Goal: Register for event/course

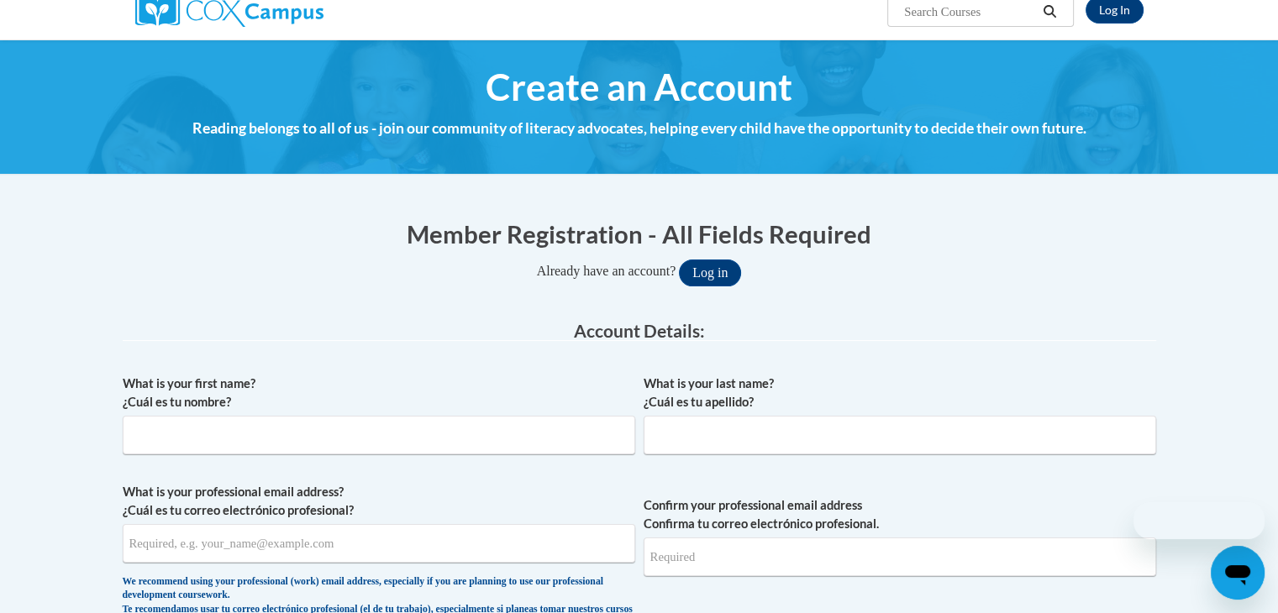
scroll to position [148, 0]
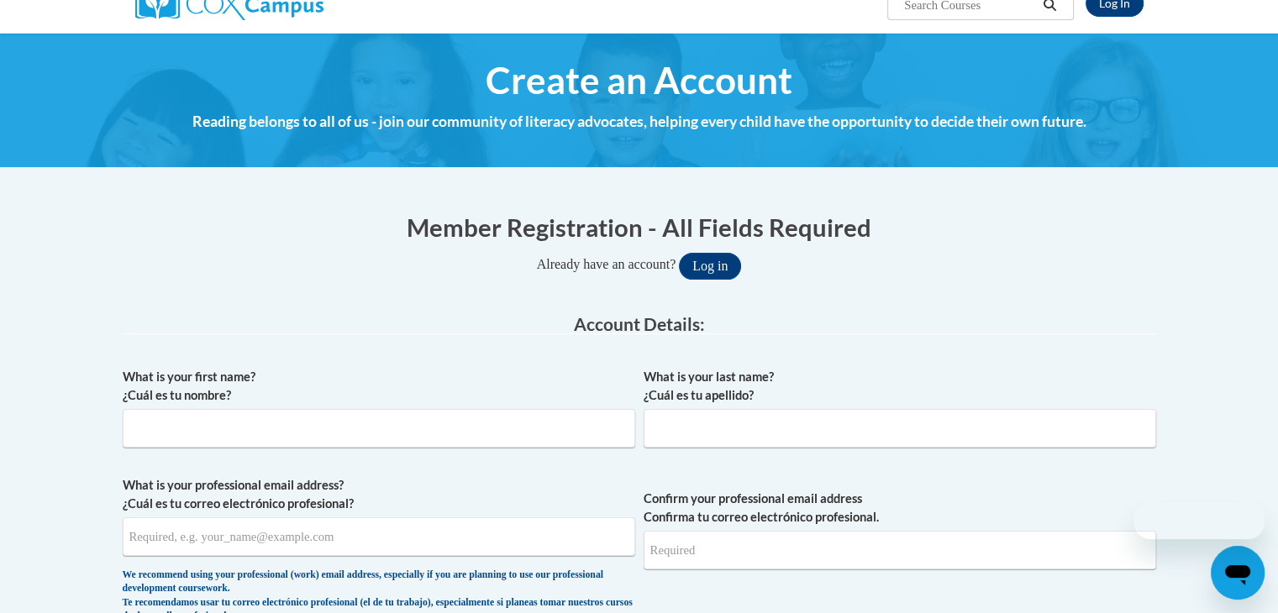
click at [254, 451] on div "What is your first name? ¿Cuál es tu nombre?" at bounding box center [379, 414] width 513 height 92
click at [226, 429] on input "What is your first name? ¿Cuál es tu nombre?" at bounding box center [379, 428] width 513 height 39
type input "M"
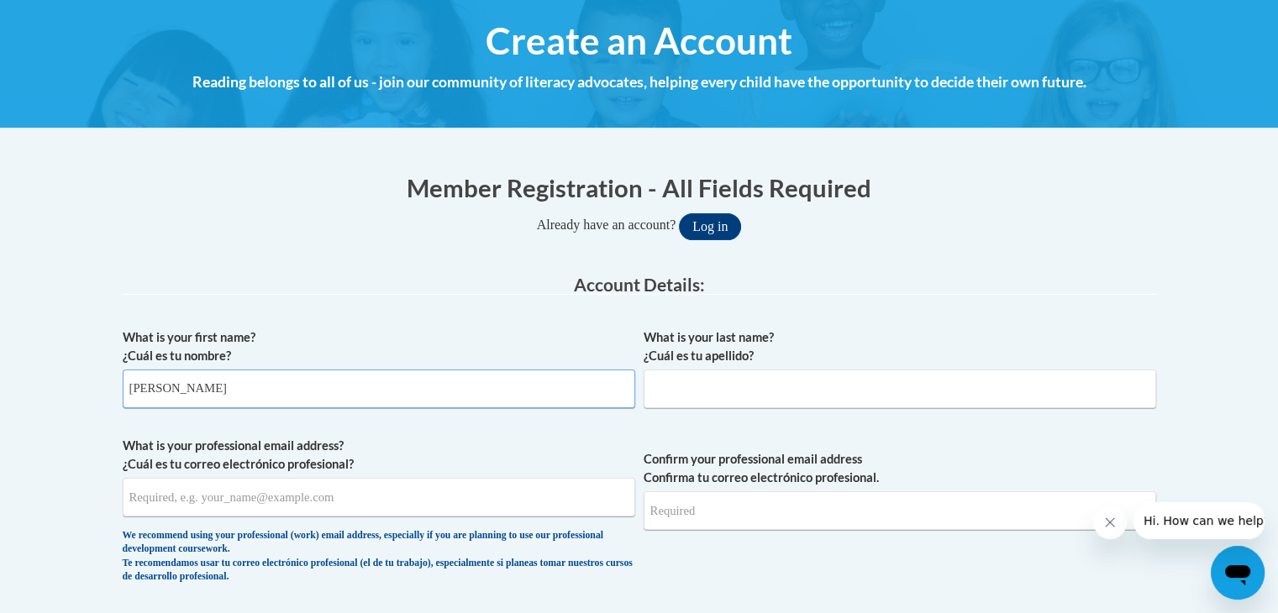
scroll to position [188, 0]
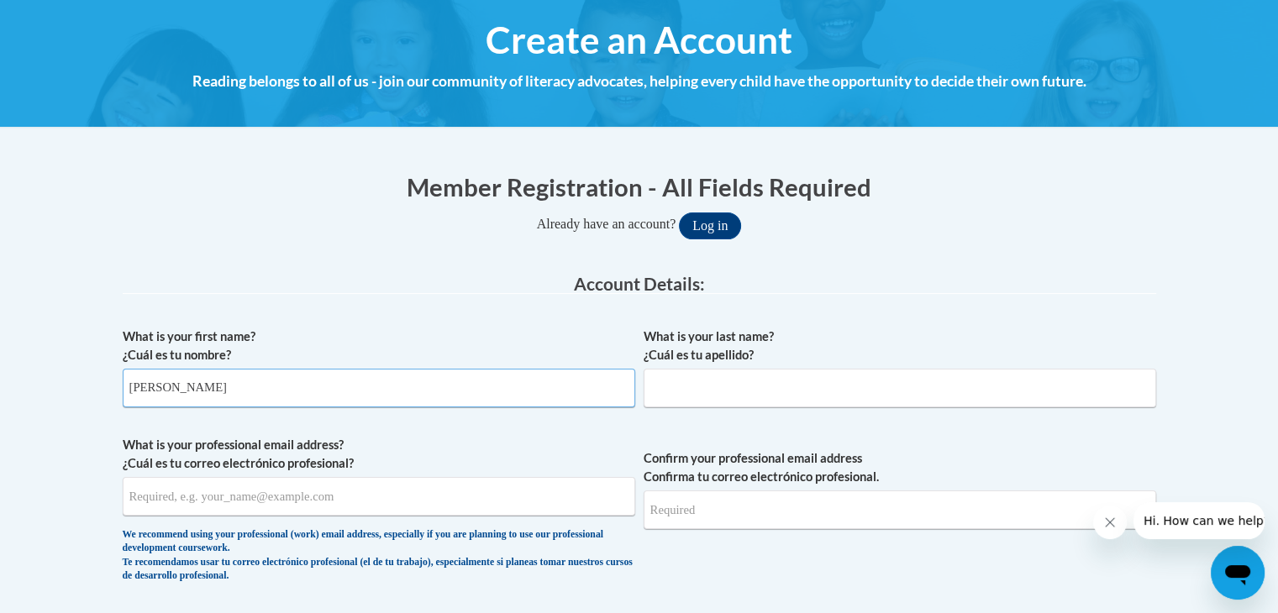
type input "Amy"
click at [712, 391] on input "What is your last name? ¿Cuál es tu apellido?" at bounding box center [900, 388] width 513 height 39
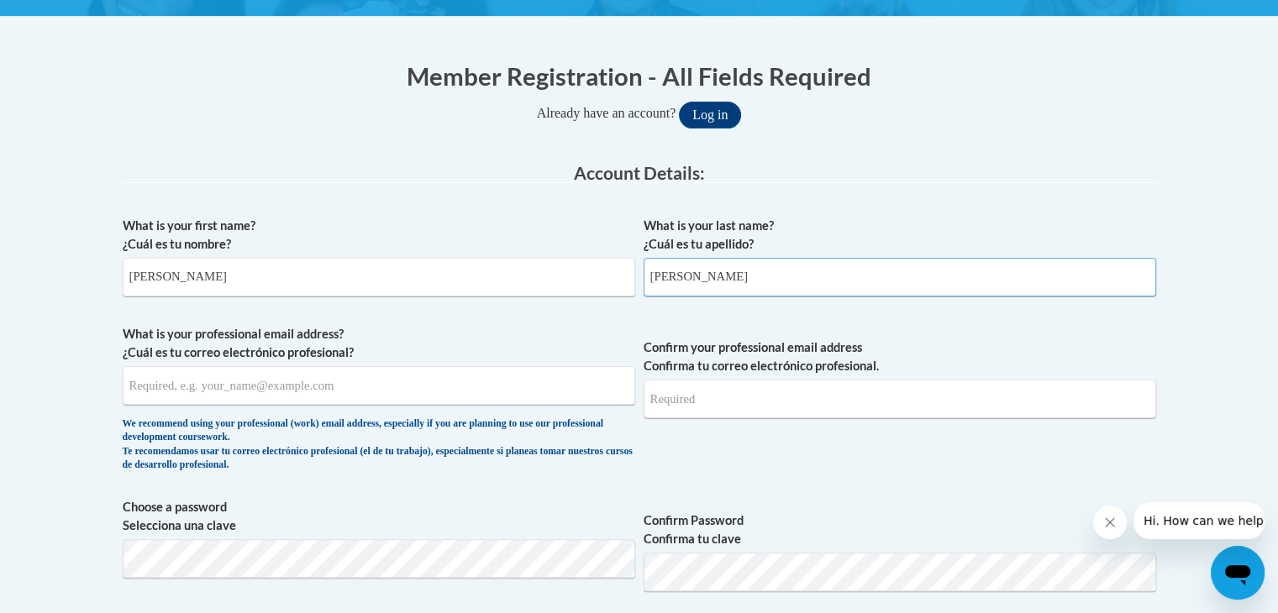
type input "Marcum"
click at [487, 408] on span "What is your professional email address? ¿Cuál es tu correo electrónico profesi…" at bounding box center [379, 402] width 513 height 155
click at [471, 391] on input "What is your professional email address? ¿Cuál es tu correo electrónico profesi…" at bounding box center [379, 385] width 513 height 39
type input "amarcum@daltonstate.edu"
click at [680, 406] on input "Confirm your professional email address Confirma tu correo electrónico profesio…" at bounding box center [900, 399] width 513 height 39
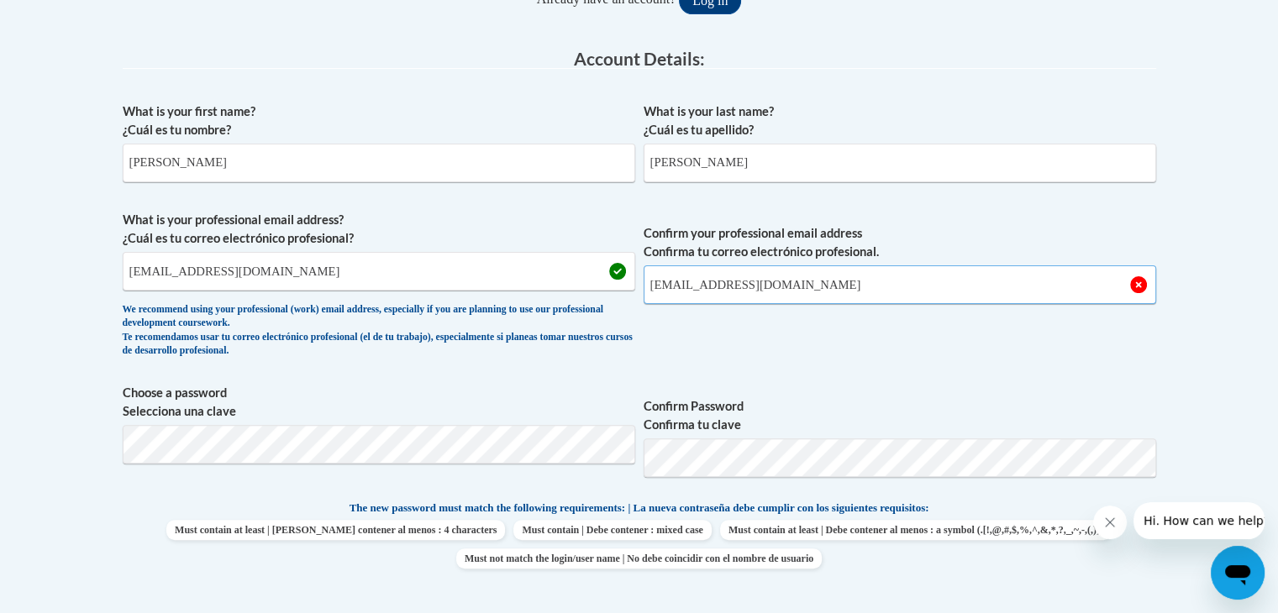
scroll to position [425, 0]
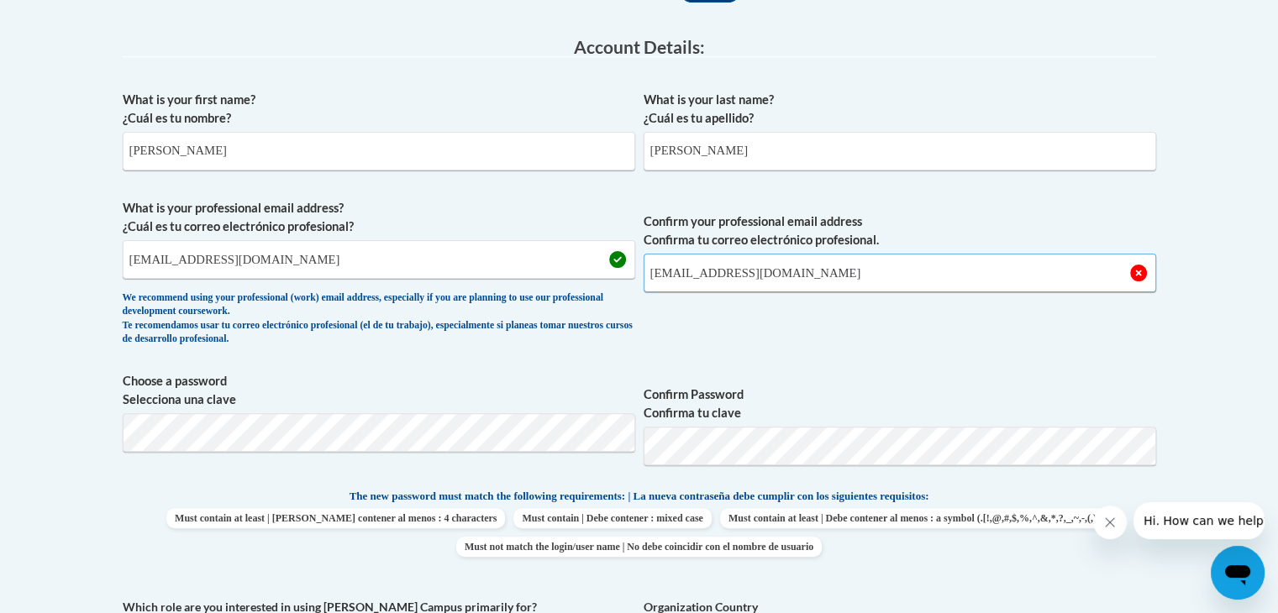
type input "amarcum@daltonstate.edu"
click at [387, 452] on span "Choose a password Selecciona una clave" at bounding box center [379, 425] width 513 height 107
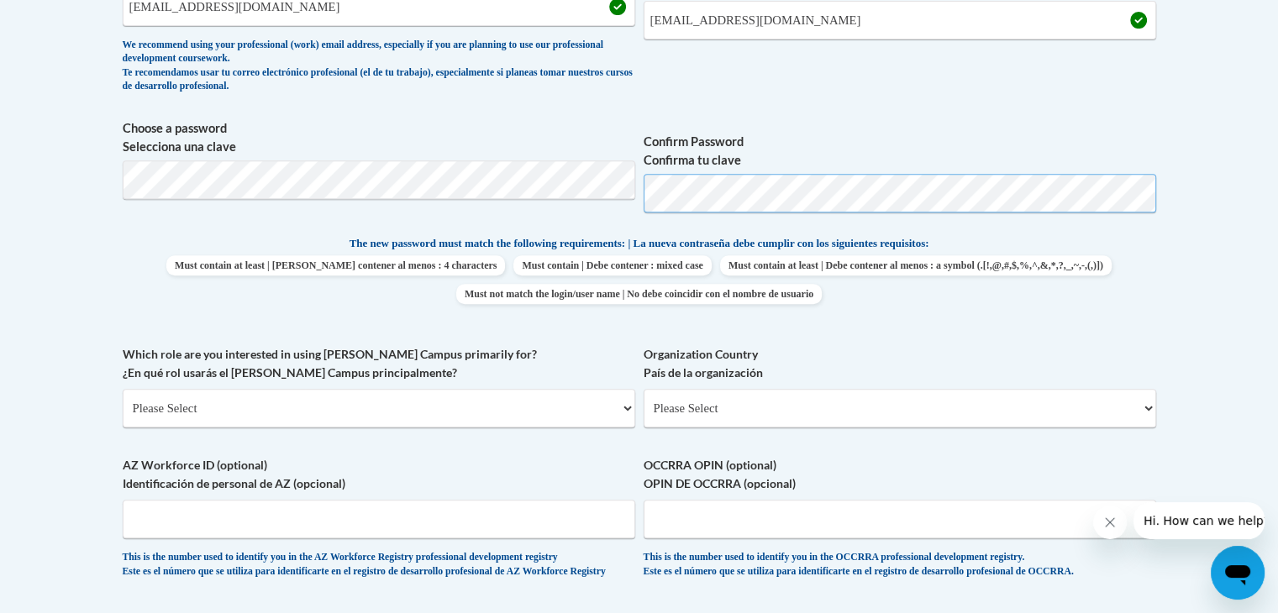
scroll to position [688, 0]
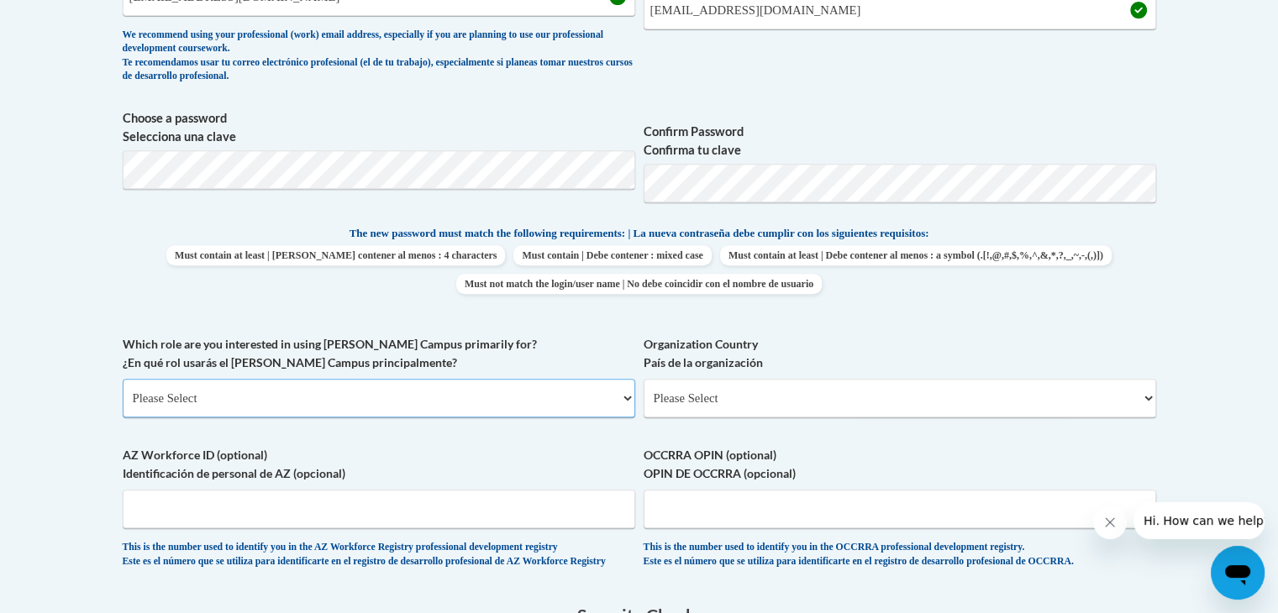
click at [351, 400] on select "Please Select College/University | Colegio/Universidad Community/Nonprofit Part…" at bounding box center [379, 398] width 513 height 39
click at [723, 408] on select "Please Select United States | Estados Unidos Outside of the United States | Fue…" at bounding box center [900, 398] width 513 height 39
select select "ad49bcad-a171-4b2e-b99c-48b446064914"
click at [644, 379] on select "Please Select United States | Estados Unidos Outside of the United States | Fue…" at bounding box center [900, 398] width 513 height 39
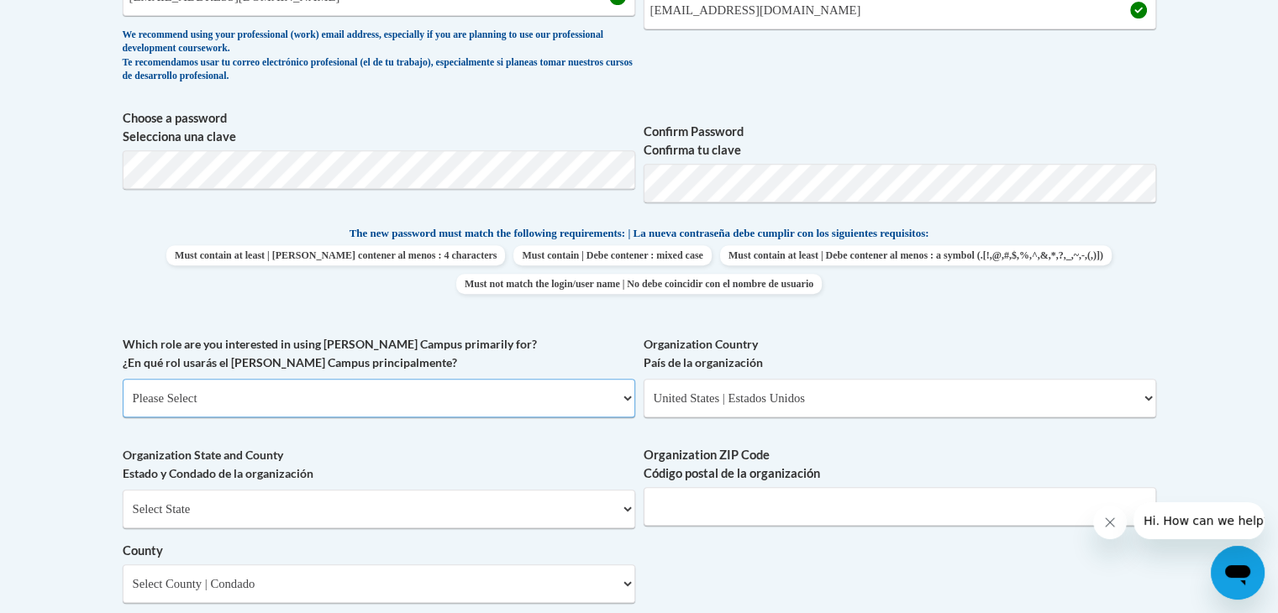
click at [525, 413] on select "Please Select College/University | Colegio/Universidad Community/Nonprofit Part…" at bounding box center [379, 398] width 513 height 39
click at [123, 379] on select "Please Select College/University | Colegio/Universidad Community/Nonprofit Part…" at bounding box center [379, 398] width 513 height 39
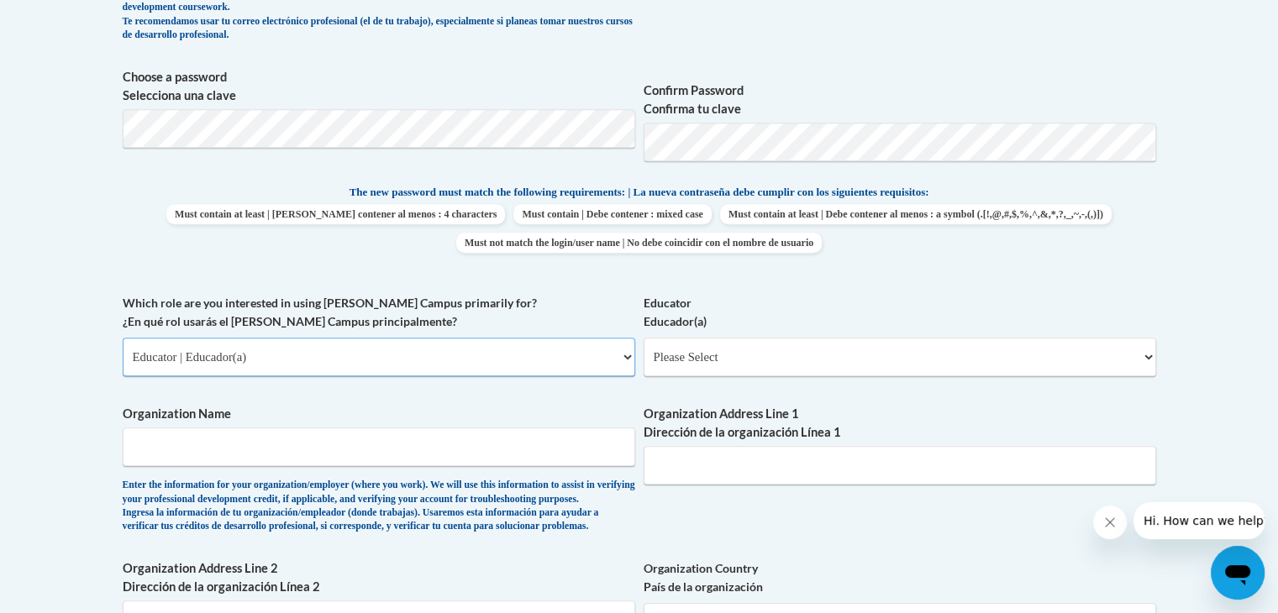
scroll to position [732, 0]
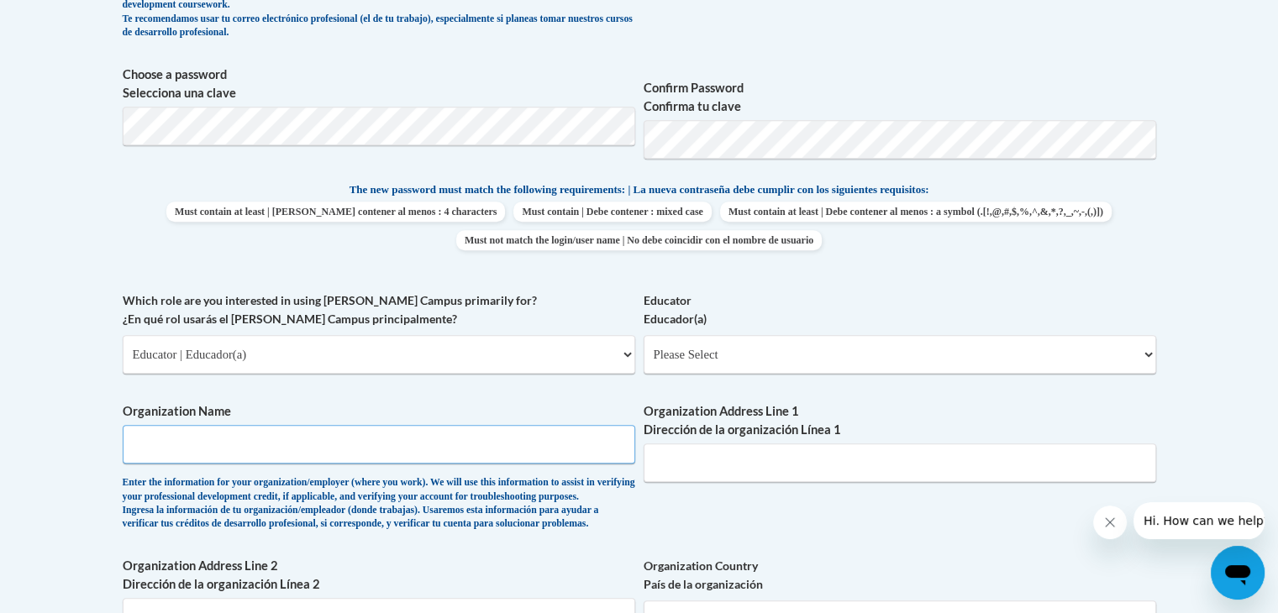
click at [375, 444] on input "Organization Name" at bounding box center [379, 444] width 513 height 39
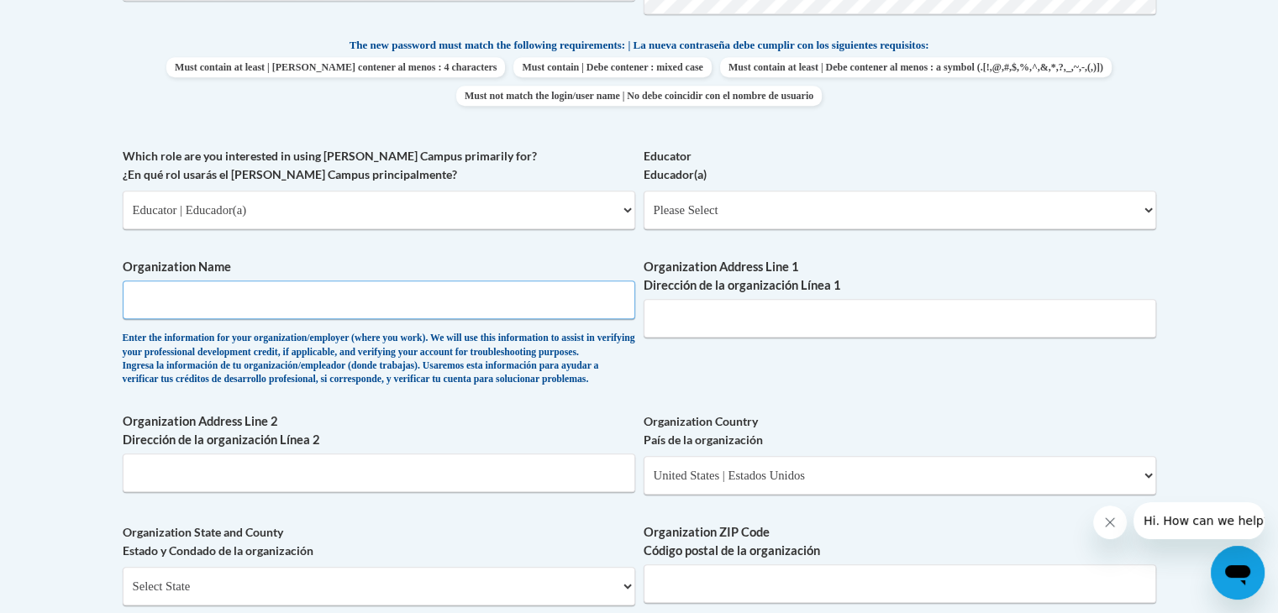
scroll to position [877, 0]
click at [685, 218] on select "Please Select Early Learning/Daycare Teacher/Family Home Care Provider | Maestr…" at bounding box center [900, 209] width 513 height 39
click at [480, 212] on select "Please Select College/University | Colegio/Universidad Community/Nonprofit Part…" at bounding box center [379, 209] width 513 height 39
select select "5a18ea06-2b54-4451-96f2-d152daf9eac5"
click at [123, 190] on select "Please Select College/University | Colegio/Universidad Community/Nonprofit Part…" at bounding box center [379, 209] width 513 height 39
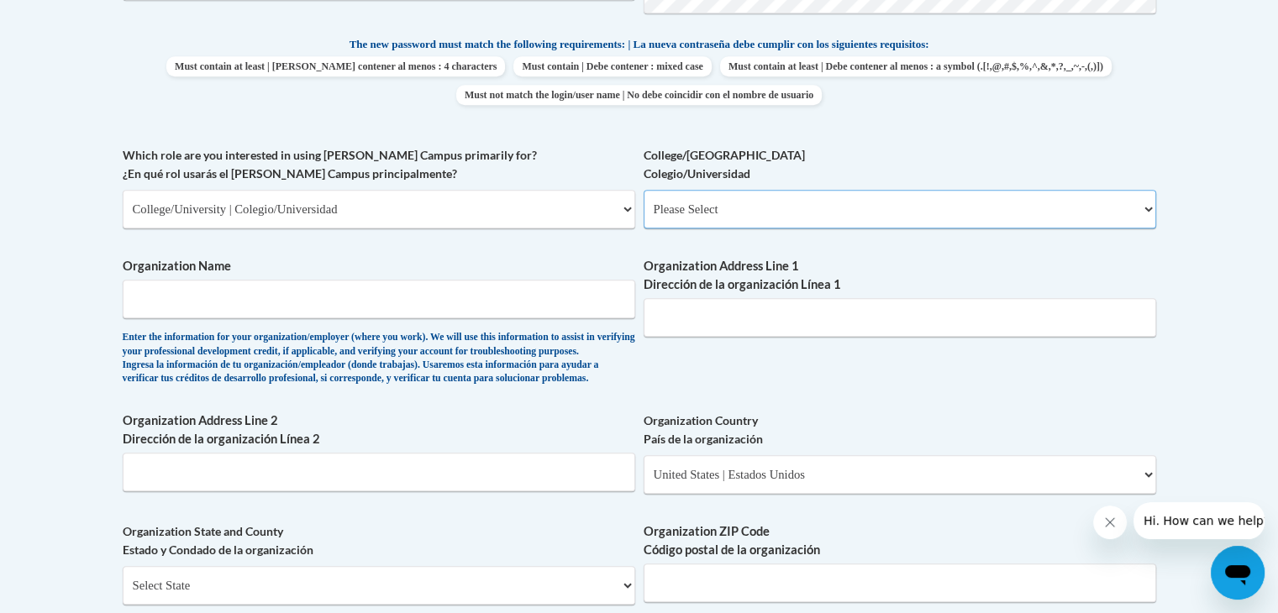
click at [719, 206] on select "Please Select College/University Staff | Empleado universitario College/Univers…" at bounding box center [900, 209] width 513 height 39
select select "99b32b07-cffc-426c-8bf6-0cd77760d84b"
click at [644, 190] on select "Please Select College/University Staff | Empleado universitario College/Univers…" at bounding box center [900, 209] width 513 height 39
click at [523, 303] on input "Organization Name" at bounding box center [379, 299] width 513 height 39
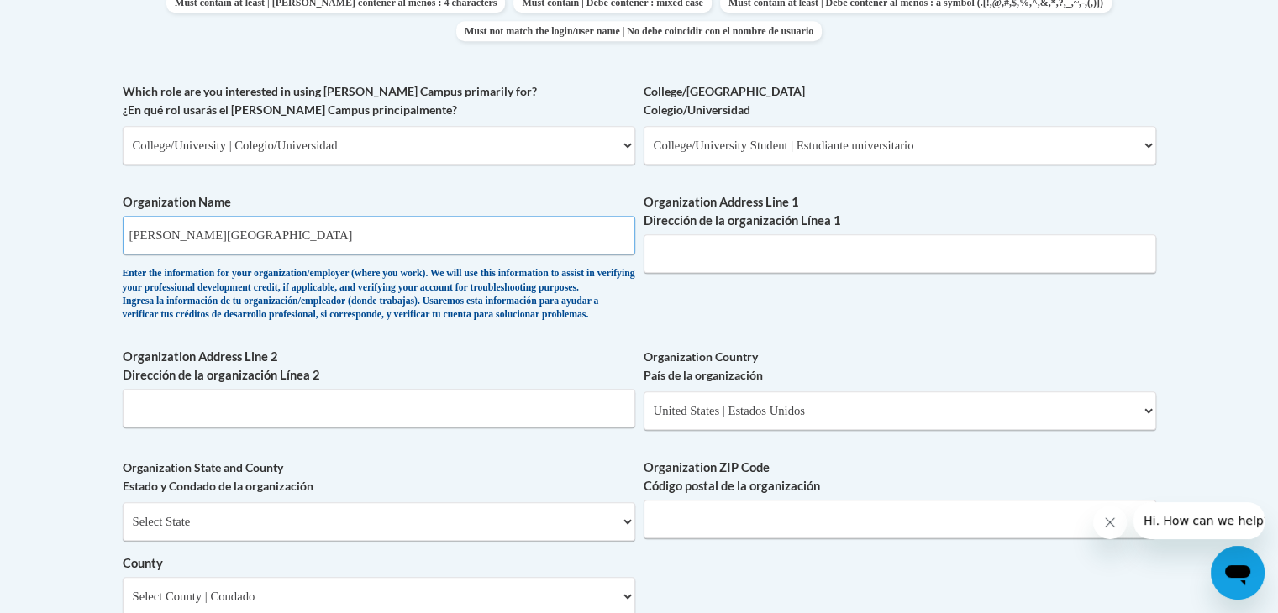
scroll to position [948, 0]
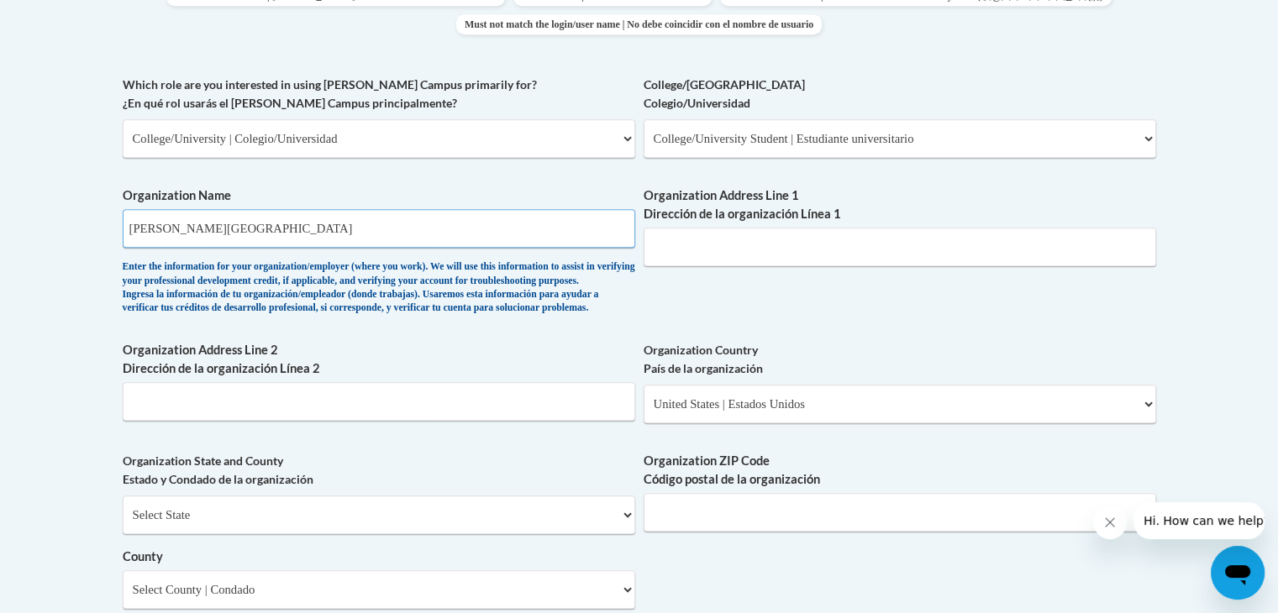
type input "Dalton State College"
click at [755, 246] on input "Organization Address Line 1 Dirección de la organización Línea 1" at bounding box center [900, 247] width 513 height 39
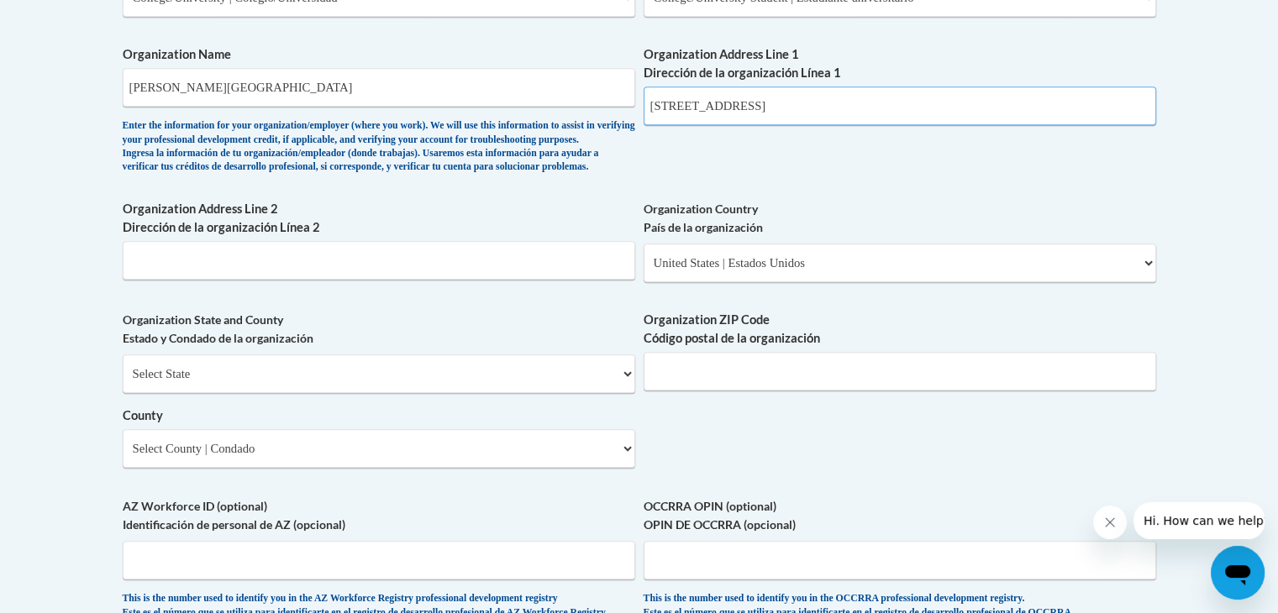
scroll to position [1094, 0]
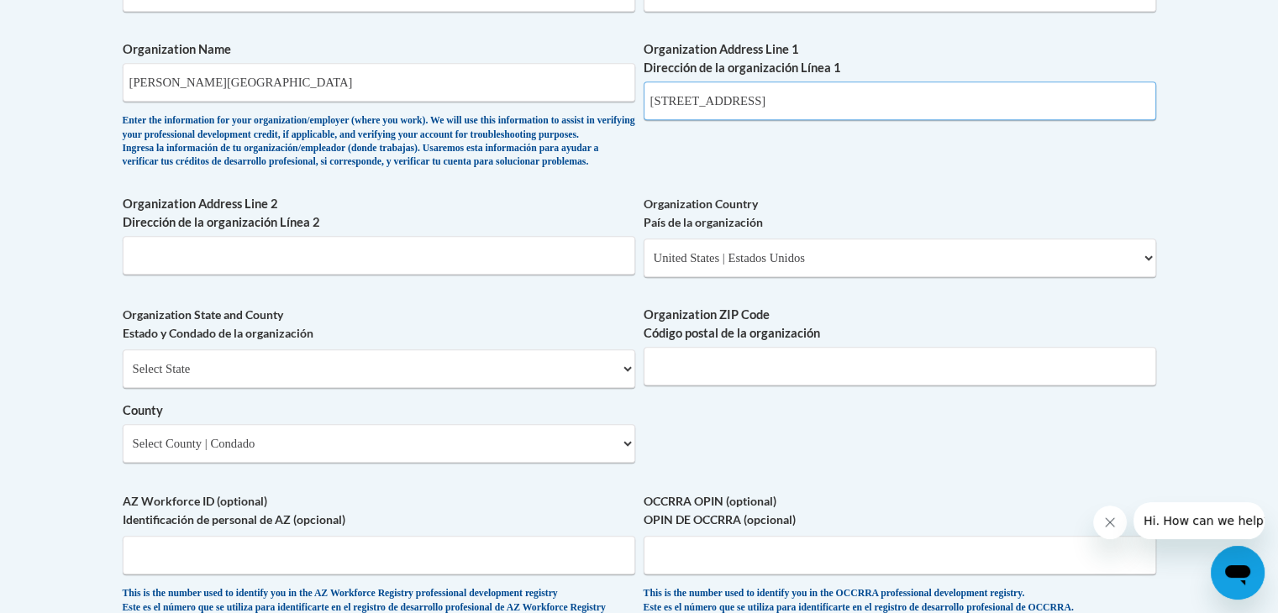
type input "650 College Drive"
click at [505, 388] on select "Select State Alabama Alaska Arizona Arkansas California Colorado Connecticut De…" at bounding box center [379, 369] width 513 height 39
select select "Georgia"
click at [123, 376] on select "Select State Alabama Alaska Arizona Arkansas California Colorado Connecticut De…" at bounding box center [379, 369] width 513 height 39
click at [753, 386] on input "Organization ZIP Code Código postal de la organización" at bounding box center [900, 366] width 513 height 39
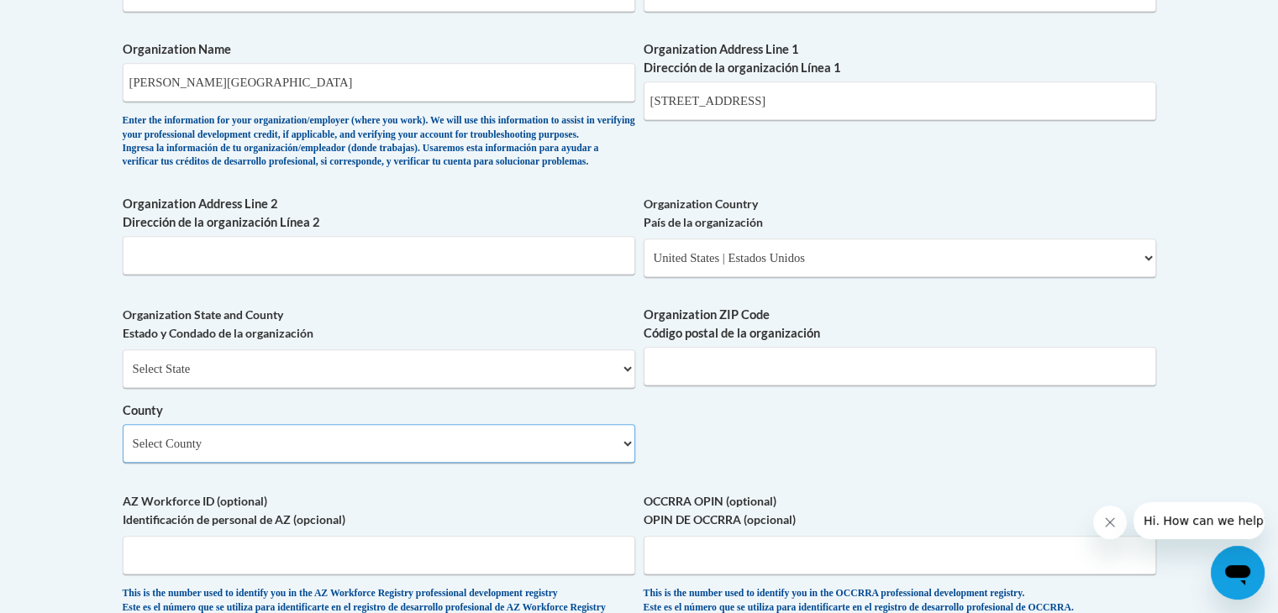
drag, startPoint x: 814, startPoint y: 407, endPoint x: 466, endPoint y: 476, distance: 354.8
click at [466, 463] on select "Select County Appling Atkinson Bacon Baker Baldwin Banks Barrow Bartow Ben Hill…" at bounding box center [379, 443] width 513 height 39
click at [874, 386] on input "Organization ZIP Code Código postal de la organización" at bounding box center [900, 366] width 513 height 39
type input "30720"
click at [345, 463] on select "Select County Appling Atkinson Bacon Baker Baldwin Banks Barrow Bartow Ben Hill…" at bounding box center [379, 443] width 513 height 39
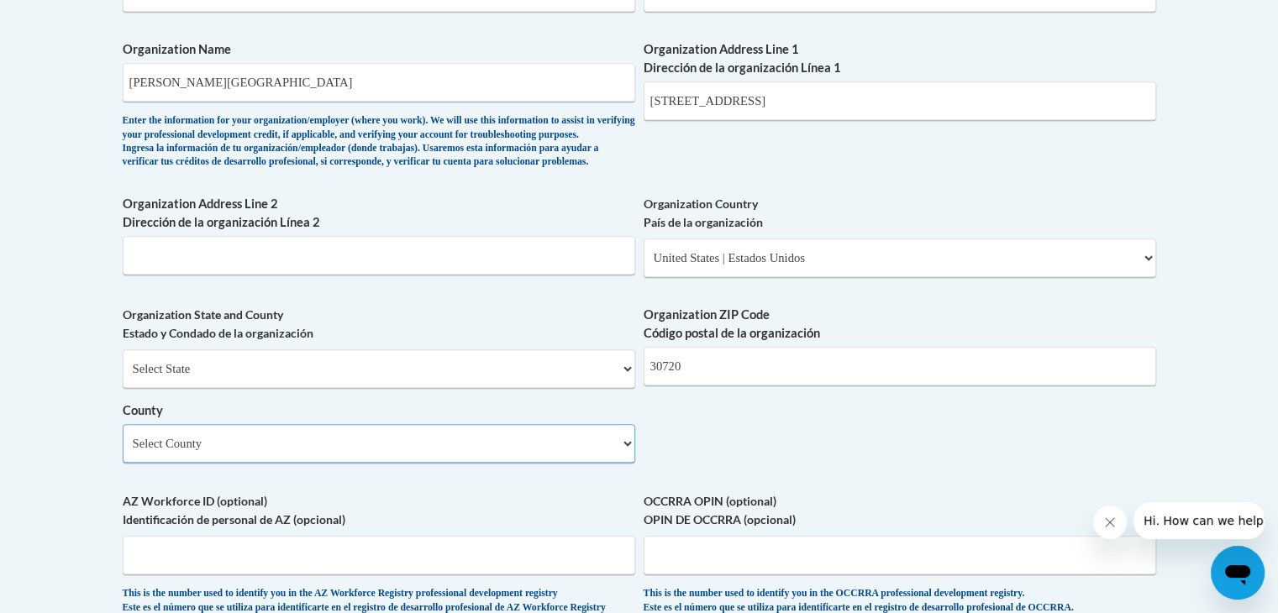
select select "Whitfield"
click at [123, 451] on select "Select County Appling Atkinson Bacon Baker Baldwin Banks Barrow Bartow Ben Hill…" at bounding box center [379, 443] width 513 height 39
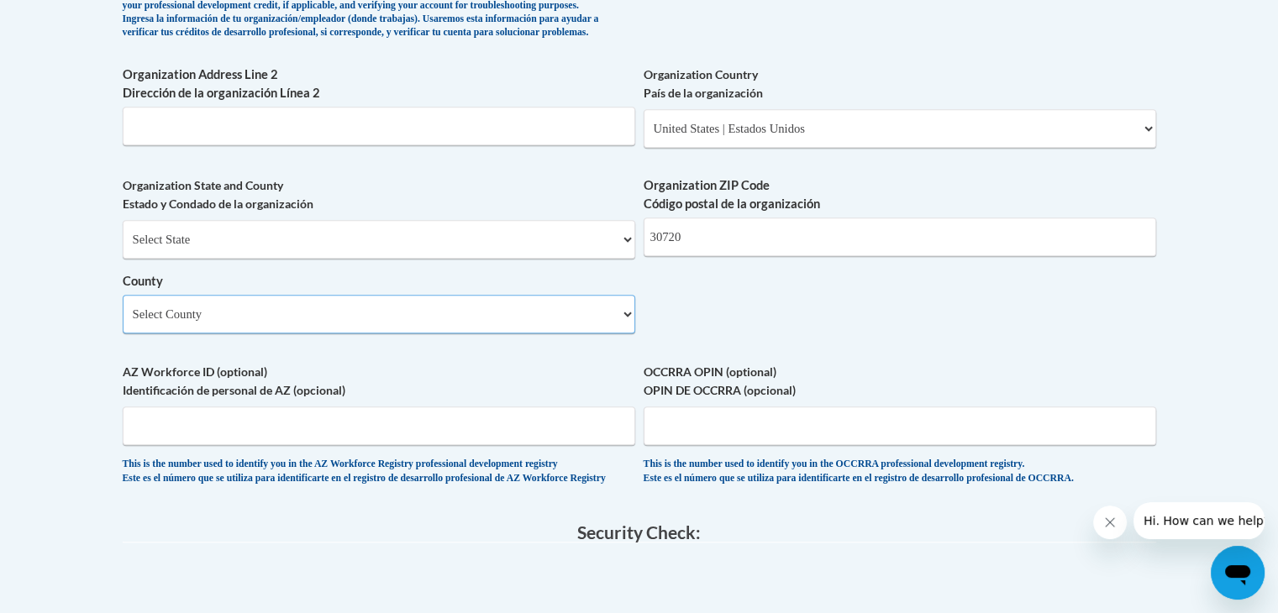
scroll to position [1244, 0]
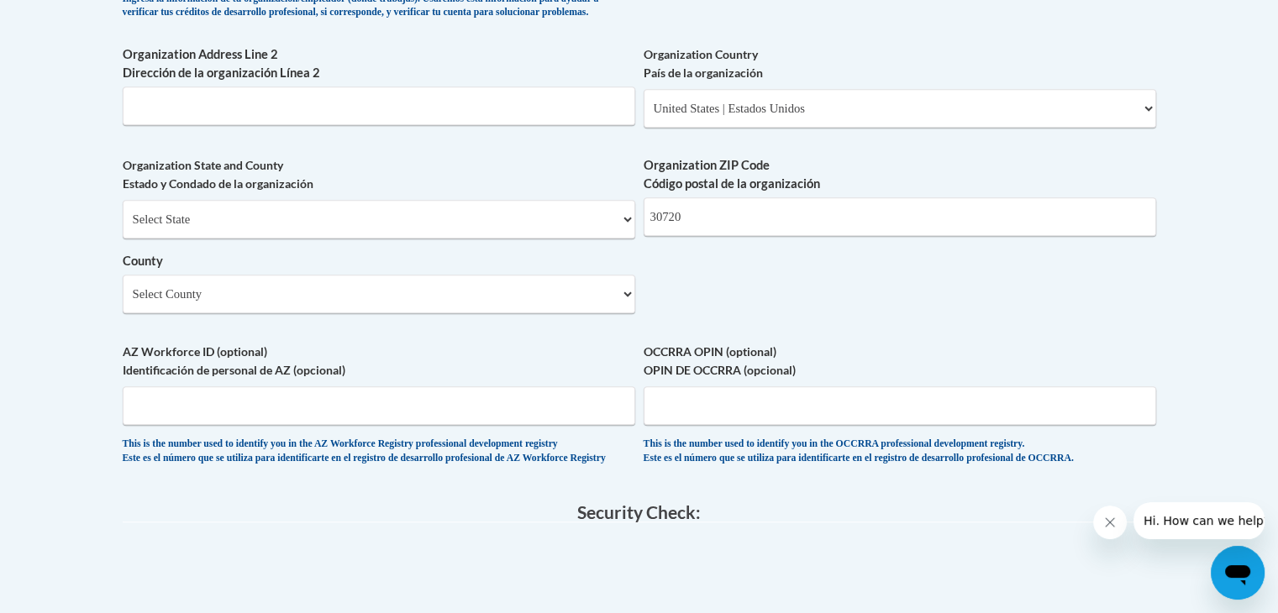
drag, startPoint x: 208, startPoint y: 431, endPoint x: 349, endPoint y: 569, distance: 196.7
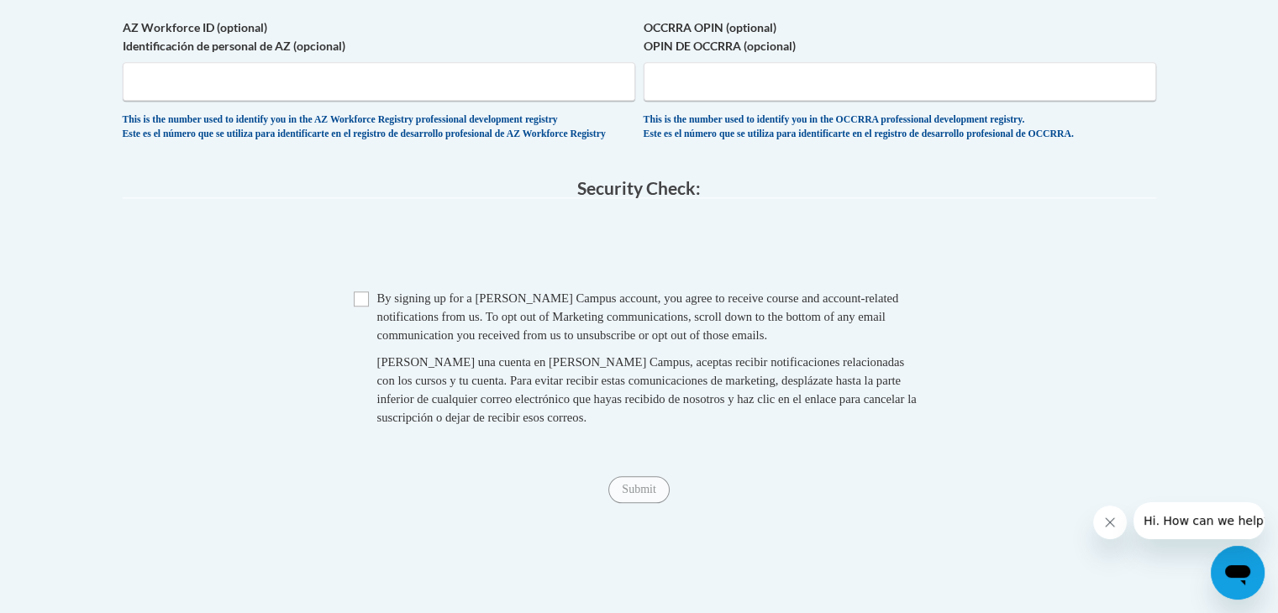
scroll to position [1612, 0]
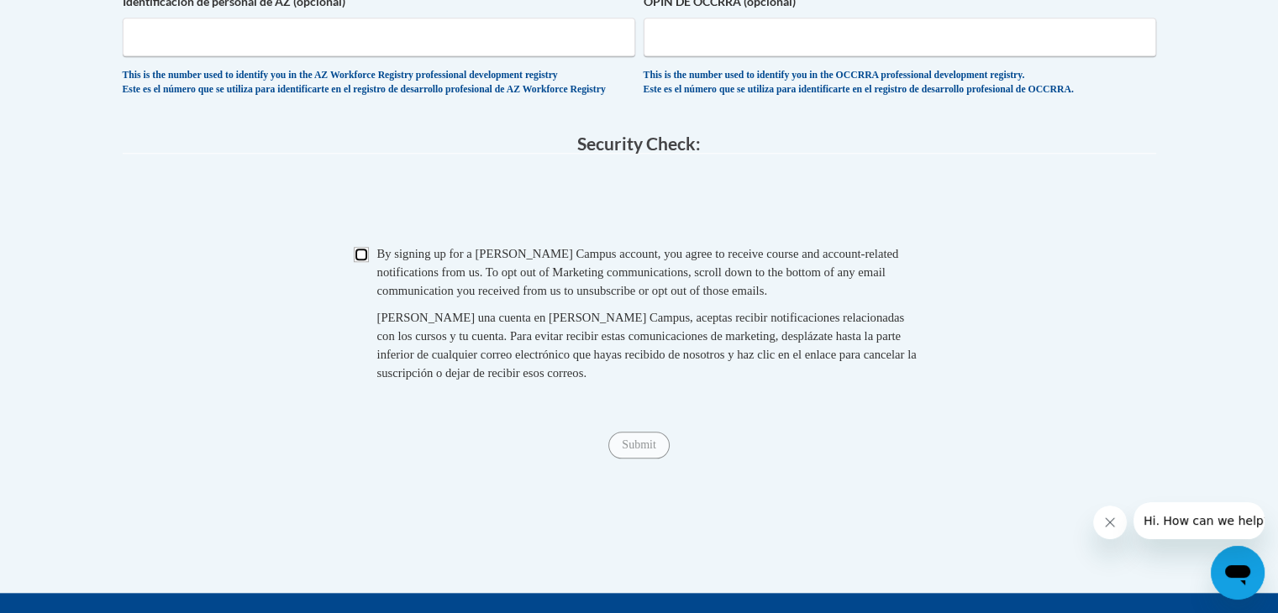
click at [362, 262] on input "Checkbox" at bounding box center [361, 254] width 15 height 15
checkbox input "true"
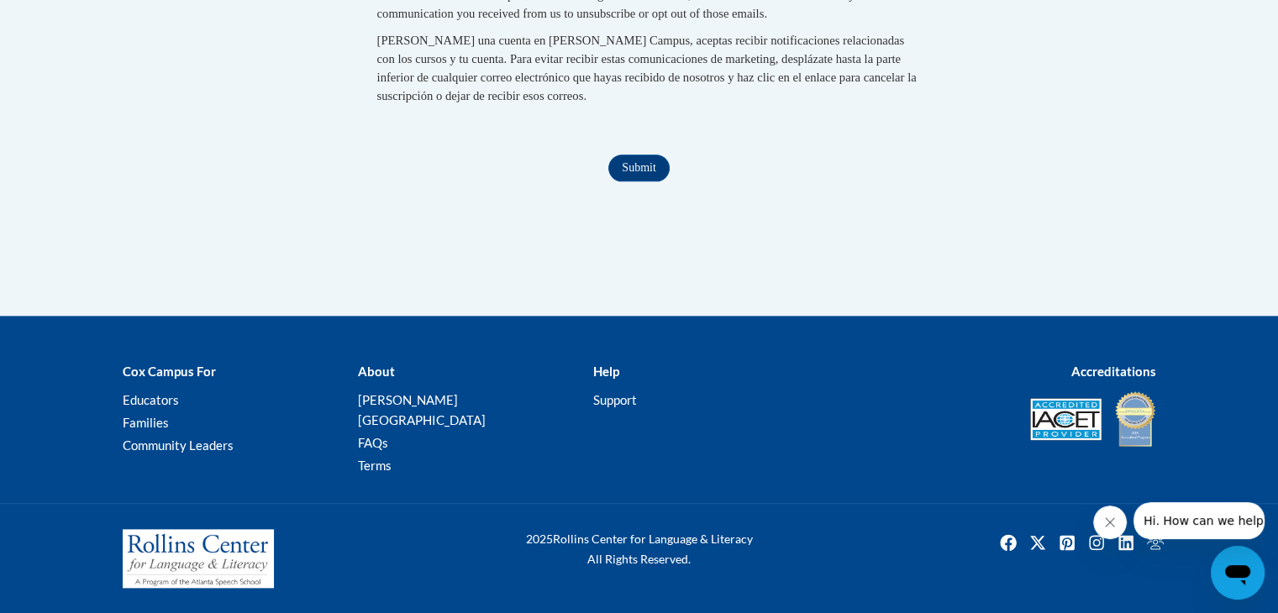
scroll to position [1910, 0]
click at [638, 181] on input "Submit" at bounding box center [638, 168] width 60 height 27
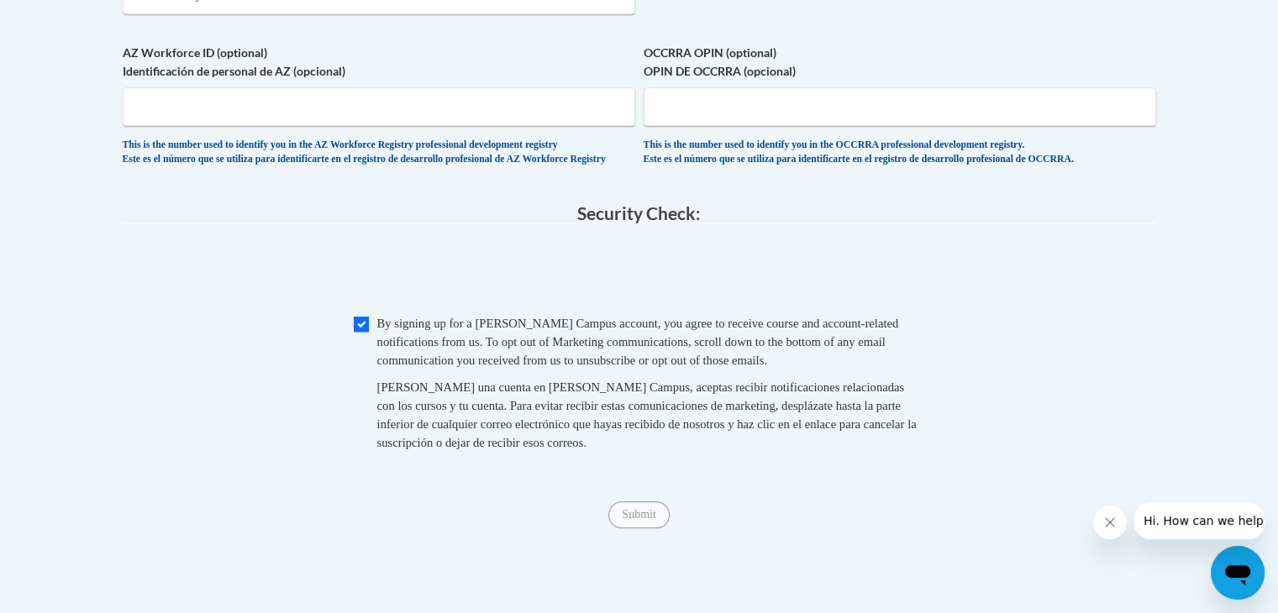
scroll to position [1543, 0]
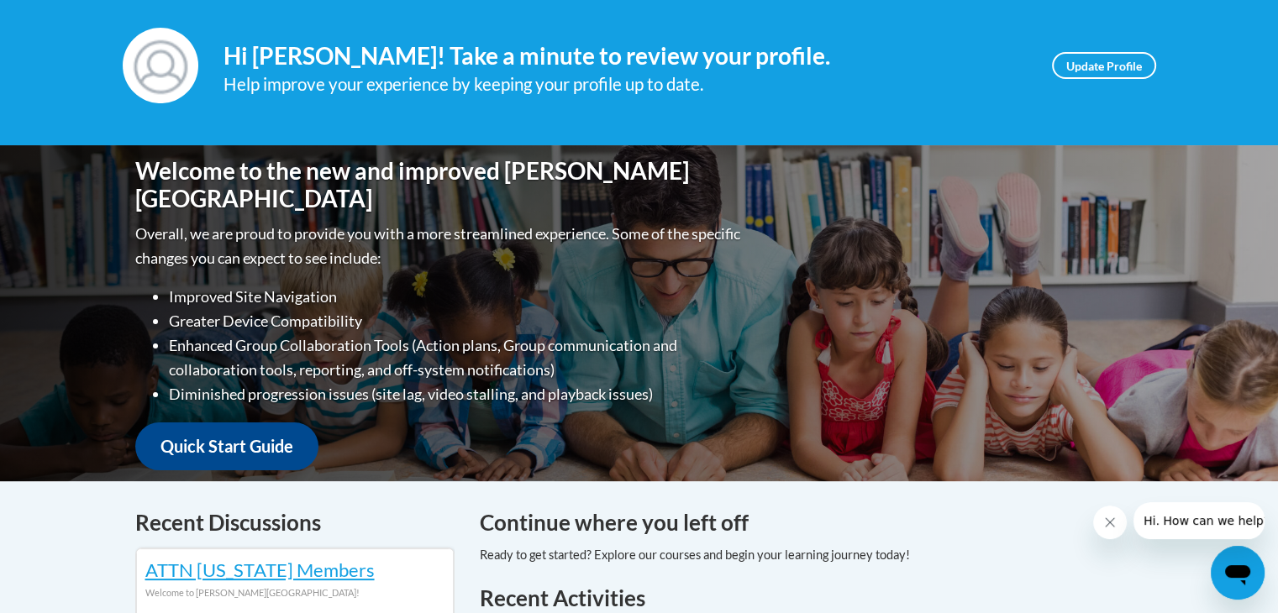
scroll to position [232, 0]
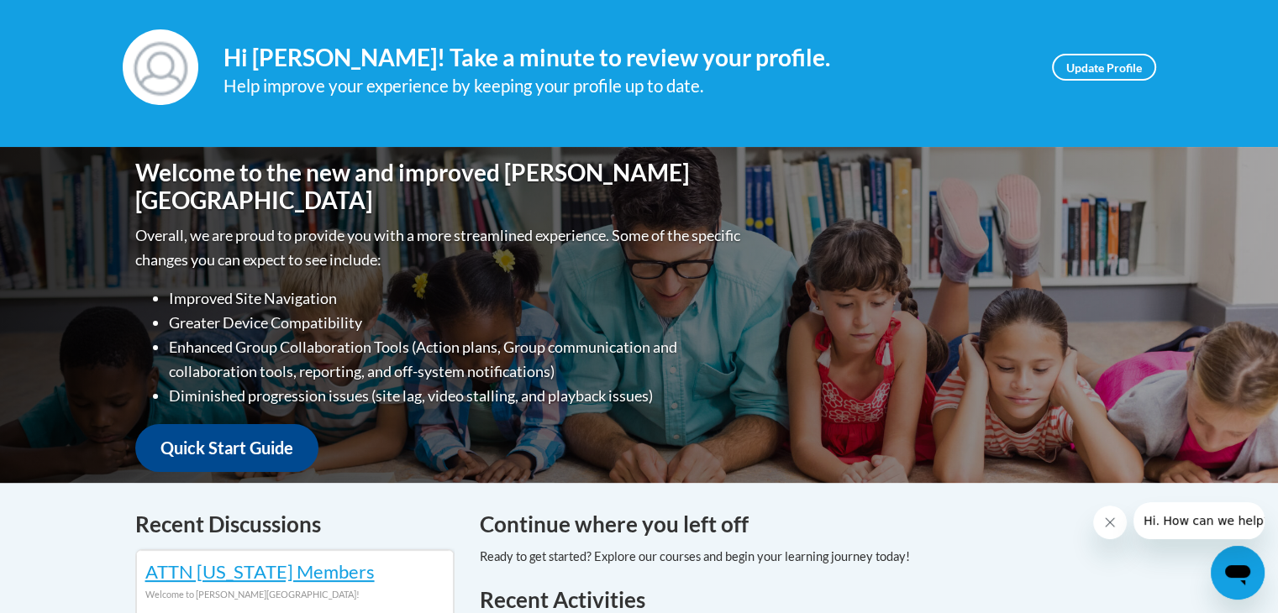
click at [1109, 520] on icon "Close message from company" at bounding box center [1109, 522] width 13 height 13
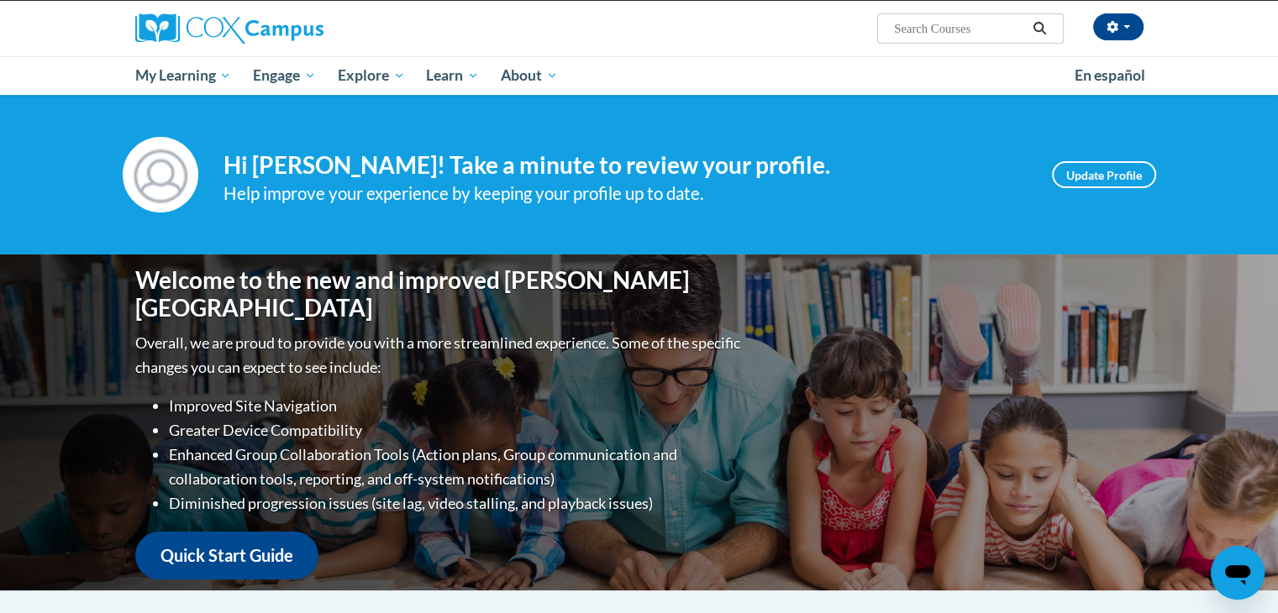
scroll to position [108, 0]
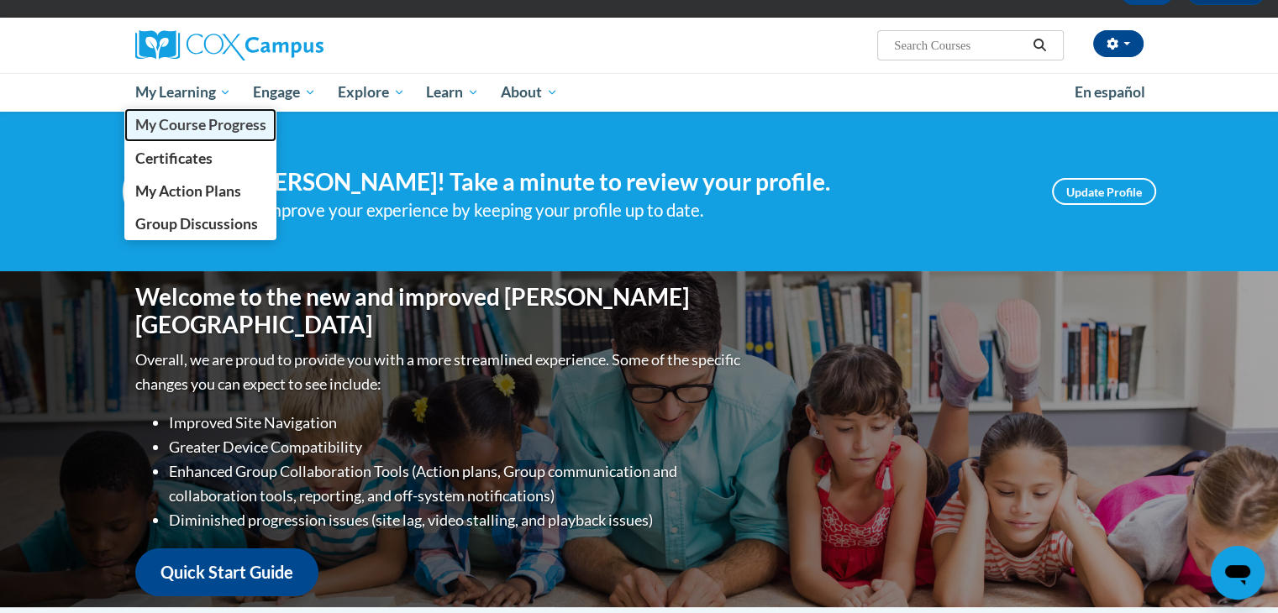
click at [220, 128] on span "My Course Progress" at bounding box center [199, 125] width 131 height 18
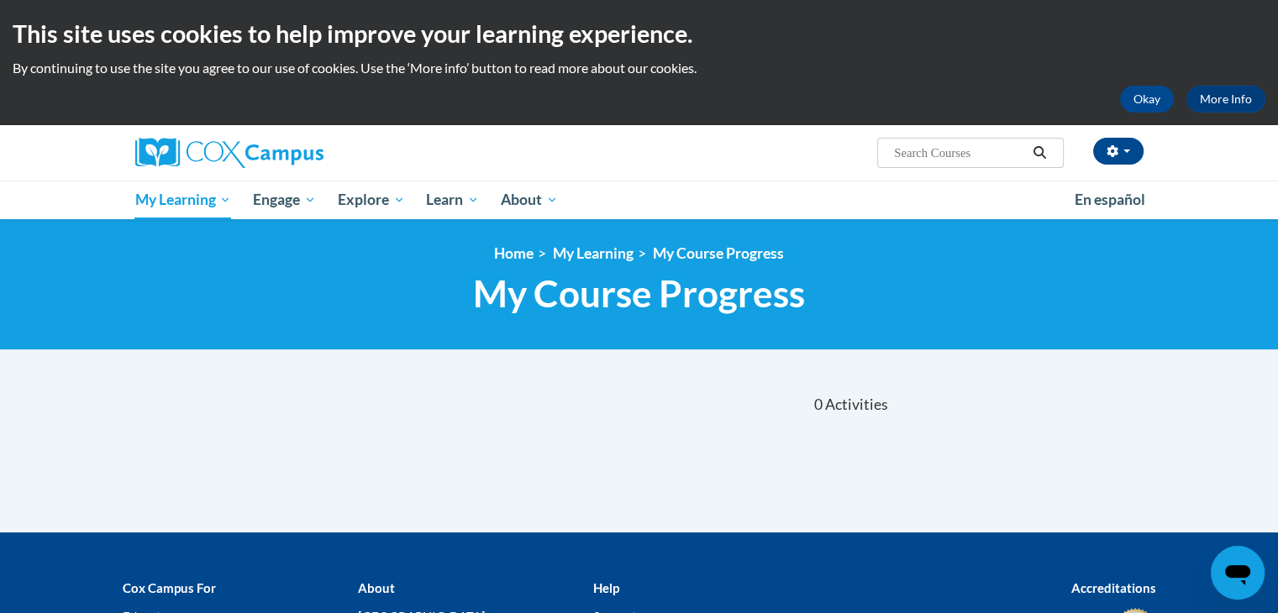
click at [974, 149] on input "Search..." at bounding box center [959, 153] width 134 height 20
click at [1038, 152] on icon "Search" at bounding box center [1039, 152] width 15 height 13
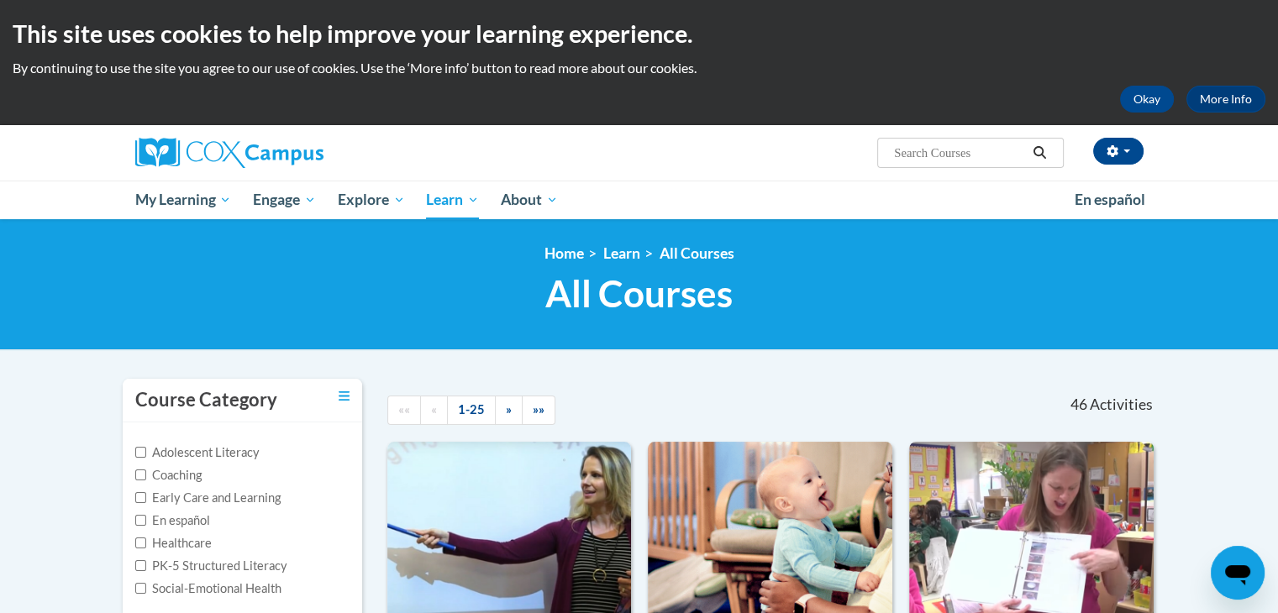
click at [232, 565] on label "PK-5 Structured Literacy" at bounding box center [211, 566] width 152 height 18
click at [146, 565] on input "PK-5 Structured Literacy" at bounding box center [140, 565] width 11 height 11
checkbox input "true"
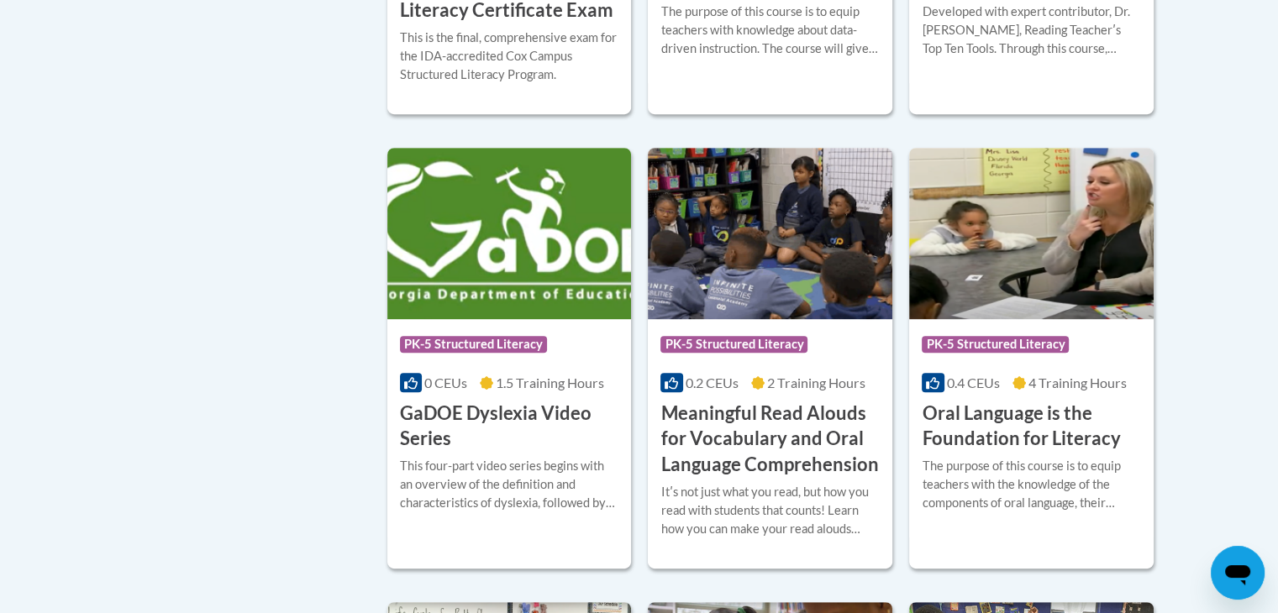
scroll to position [712, 0]
click at [747, 449] on h3 "Meaningful Read Alouds for Vocabulary and Oral Language Comprehension" at bounding box center [769, 439] width 219 height 77
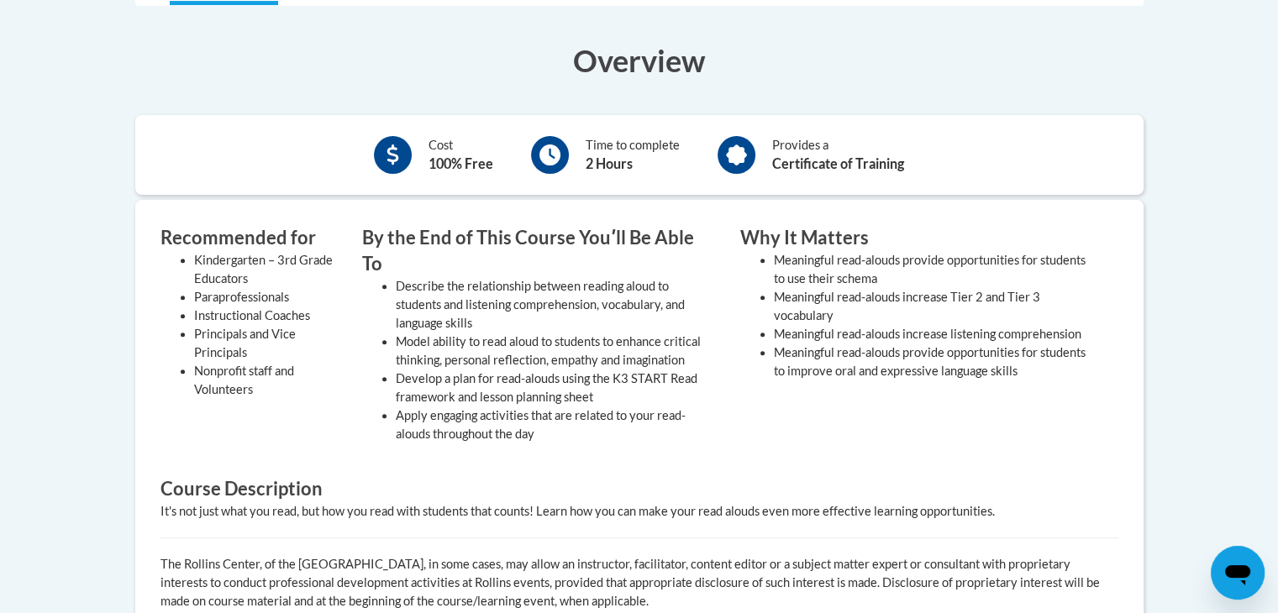
scroll to position [580, 0]
